Goal: Book appointment/travel/reservation

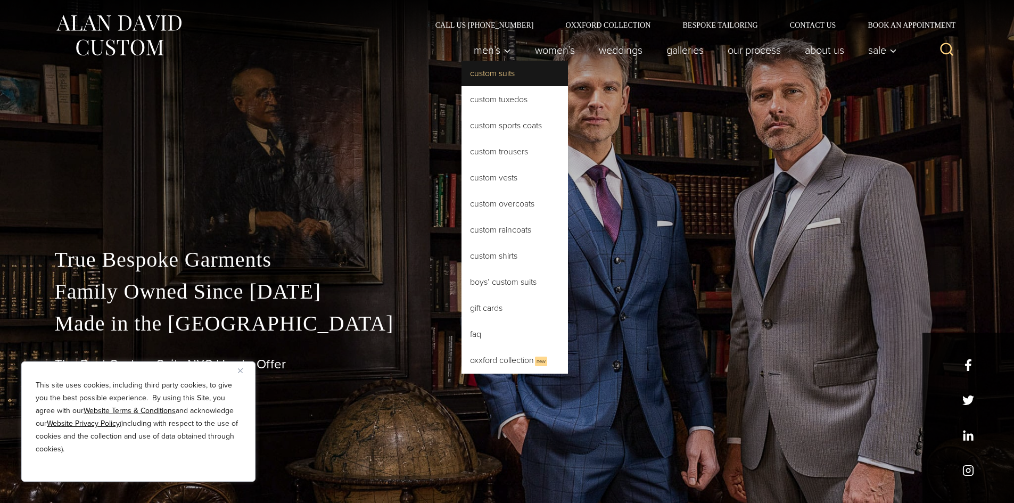
click at [489, 70] on link "Custom Suits" at bounding box center [515, 74] width 106 height 26
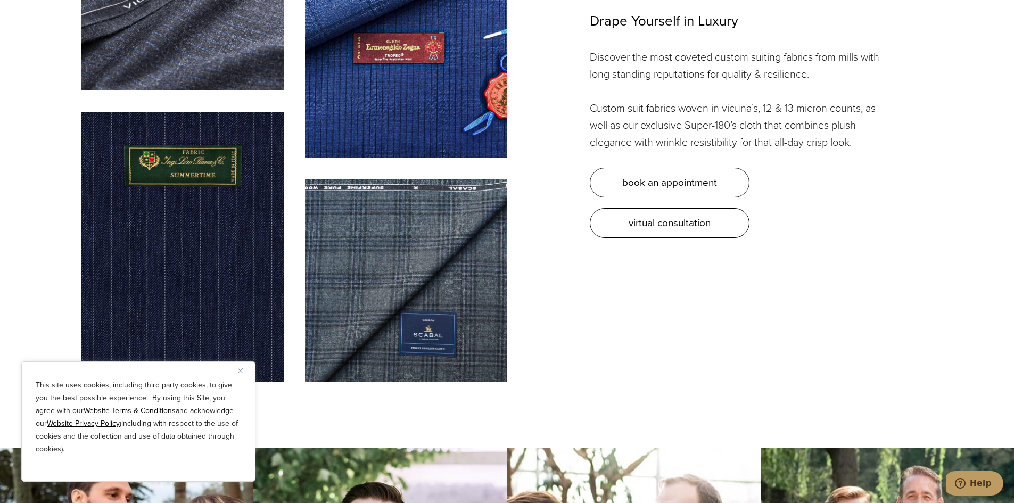
scroll to position [3301, 0]
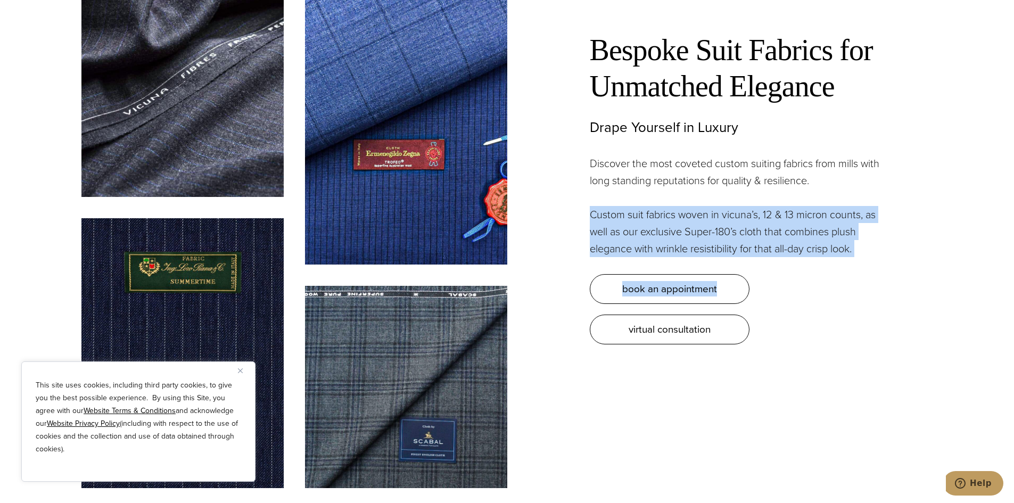
drag, startPoint x: 590, startPoint y: 208, endPoint x: 852, endPoint y: 249, distance: 264.5
click at [852, 249] on div "Bespoke Suit Fabrics for Unmatched Elegance Drape Yourself in Luxury Discover t…" at bounding box center [739, 188] width 298 height 312
click at [535, 182] on div "Bespoke Suit Fabrics for Unmatched Elegance Drape Yourself in Luxury Discover t…" at bounding box center [720, 169] width 426 height 349
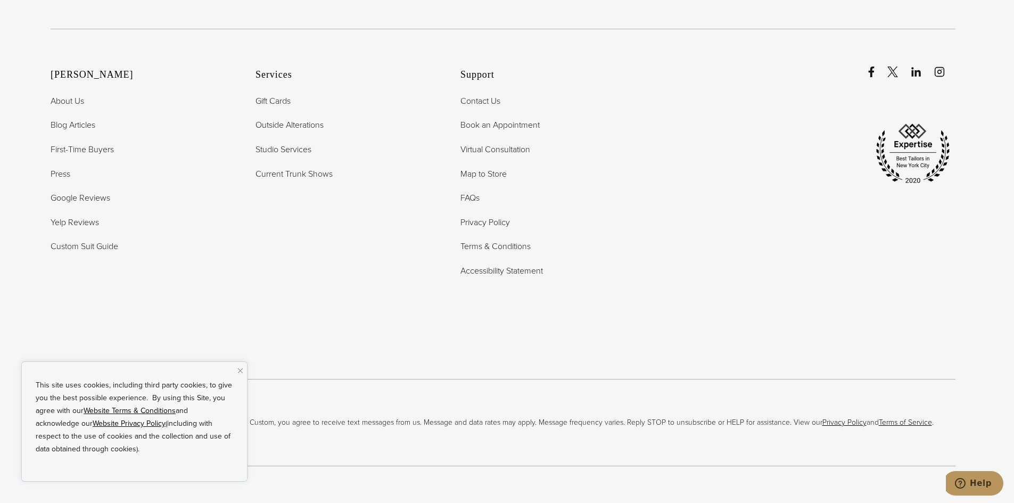
scroll to position [0, 0]
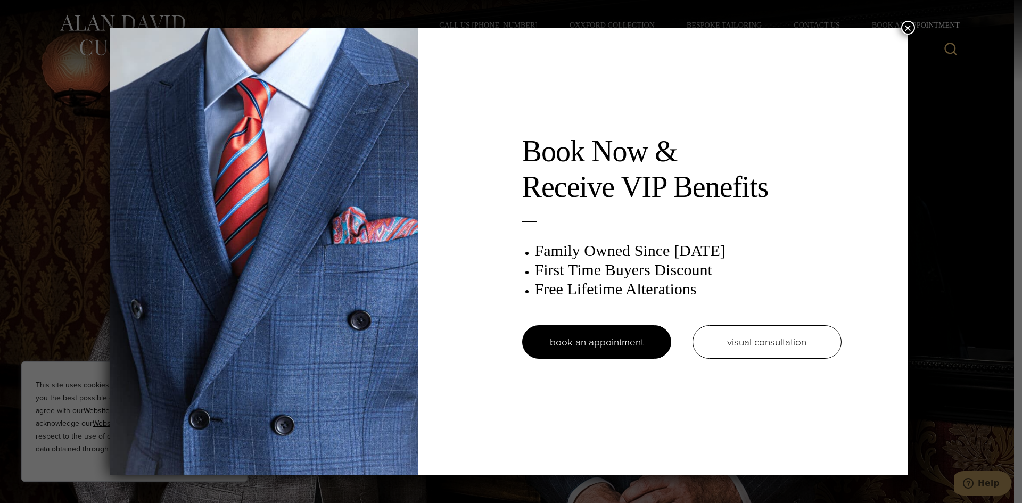
click at [43, 93] on div "Book Now & Receive VIP Benefits Family Owned Since 1913 First Time Buyers Disco…" at bounding box center [511, 251] width 1022 height 503
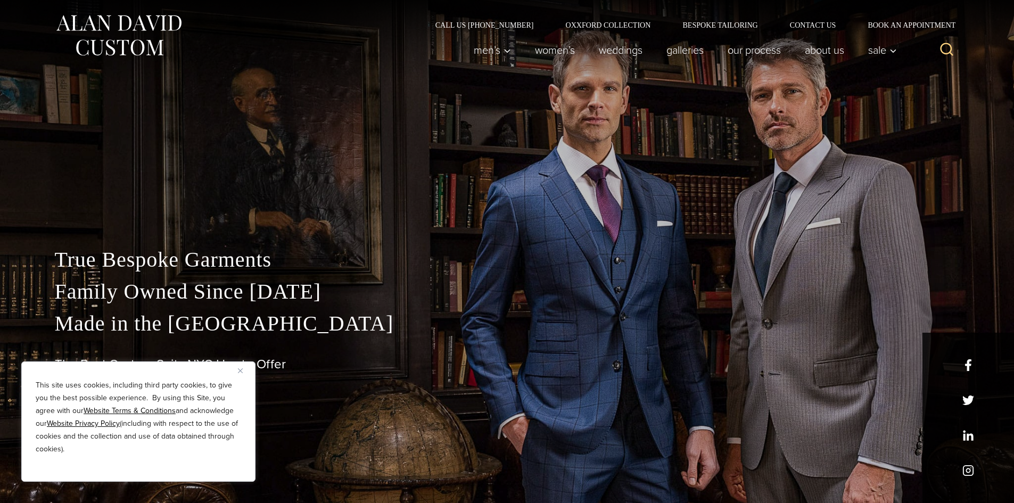
scroll to position [319, 0]
